Goal: Transaction & Acquisition: Purchase product/service

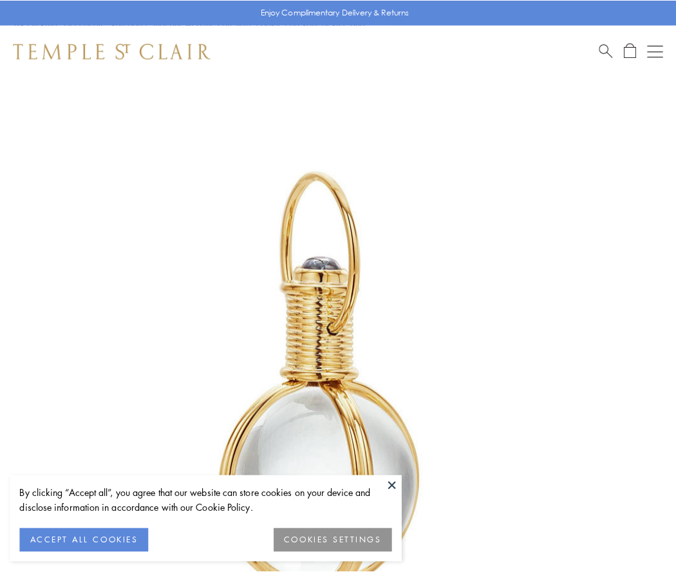
scroll to position [336, 0]
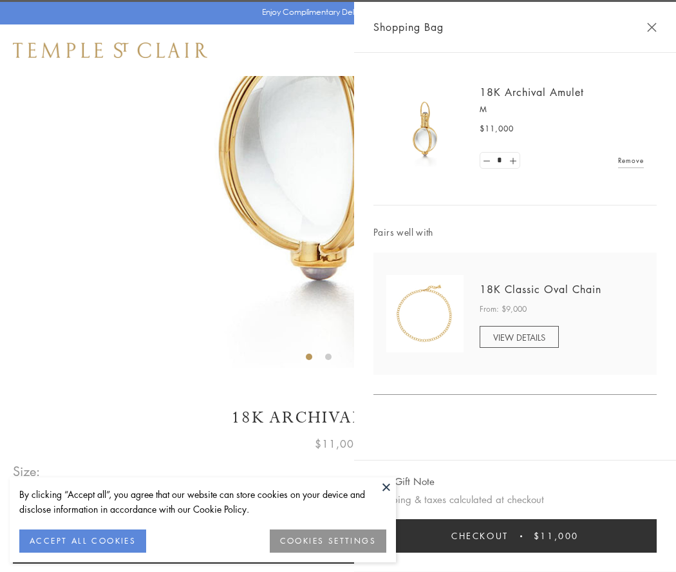
click at [515, 536] on button "Checkout $11,000" at bounding box center [514, 535] width 283 height 33
